Goal: Task Accomplishment & Management: Manage account settings

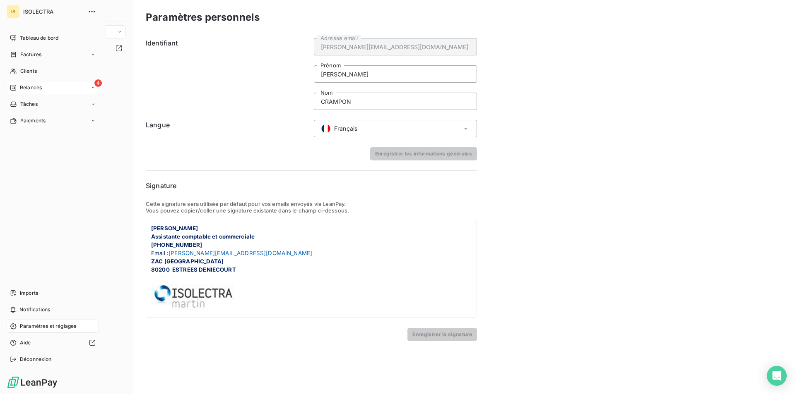
click at [17, 87] on div "Relances" at bounding box center [26, 87] width 32 height 7
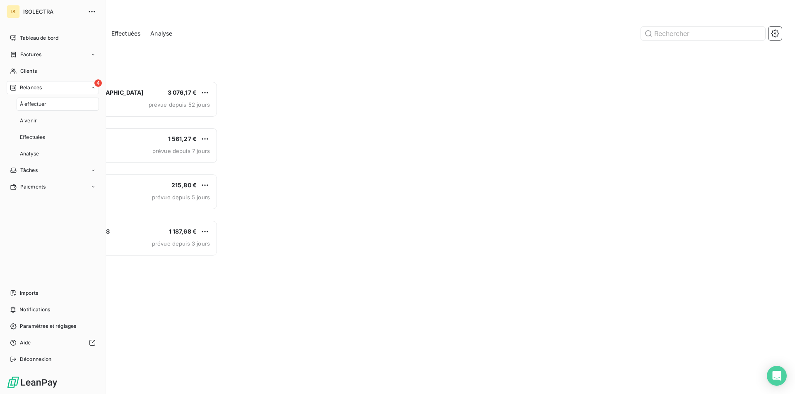
scroll to position [307, 172]
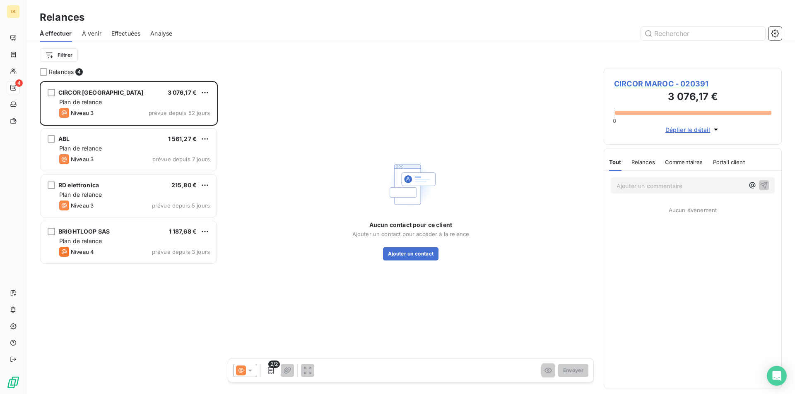
click at [116, 31] on span "Effectuées" at bounding box center [125, 33] width 29 height 8
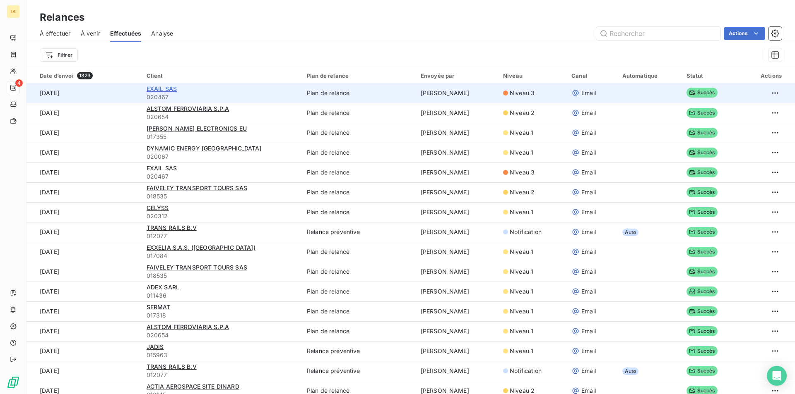
click at [151, 88] on span "EXAIL SAS" at bounding box center [162, 88] width 30 height 7
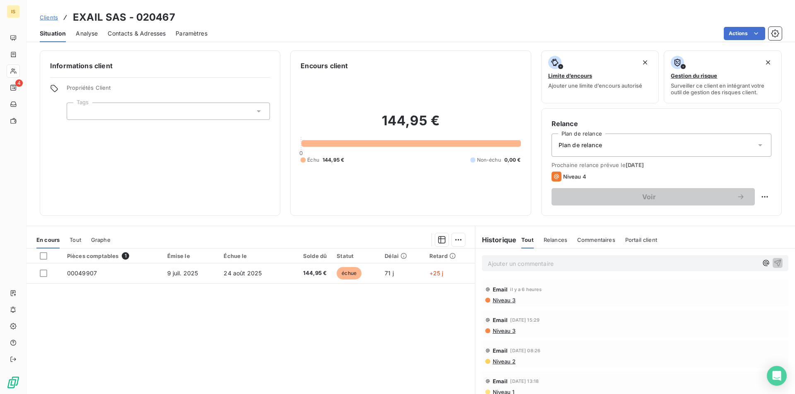
click at [520, 263] on p "Ajouter un commentaire ﻿" at bounding box center [623, 264] width 270 height 10
